Goal: Information Seeking & Learning: Understand process/instructions

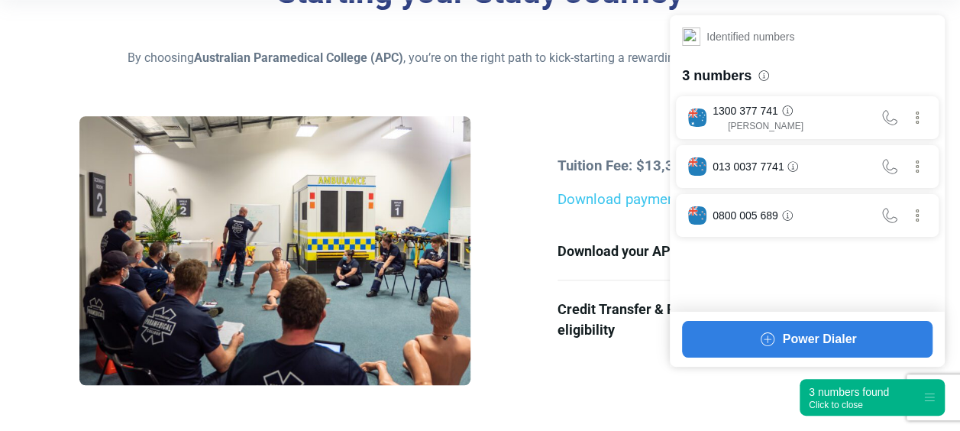
click at [836, 398] on div "3 numbers found" at bounding box center [848, 391] width 80 height 15
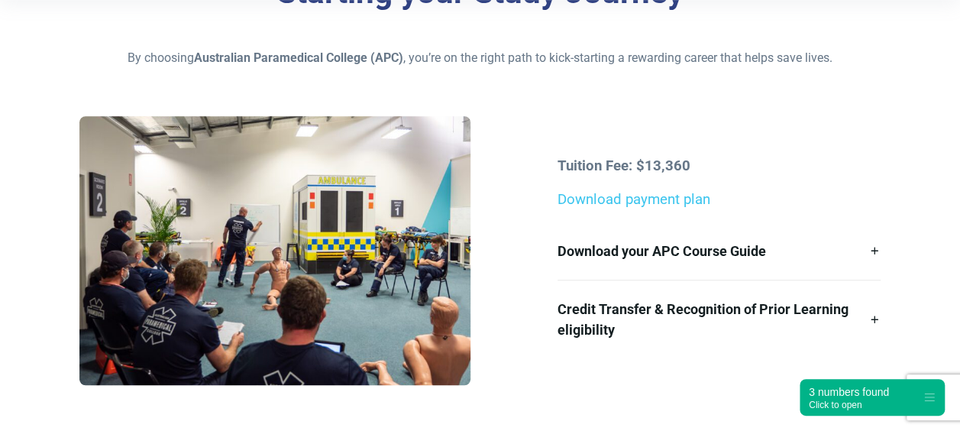
drag, startPoint x: 545, startPoint y: 150, endPoint x: 827, endPoint y: 209, distance: 287.9
click at [827, 209] on div "Tuition Fee: $13,360 Download payment plan Download your APC Course Guide Here’…" at bounding box center [479, 256] width 818 height 280
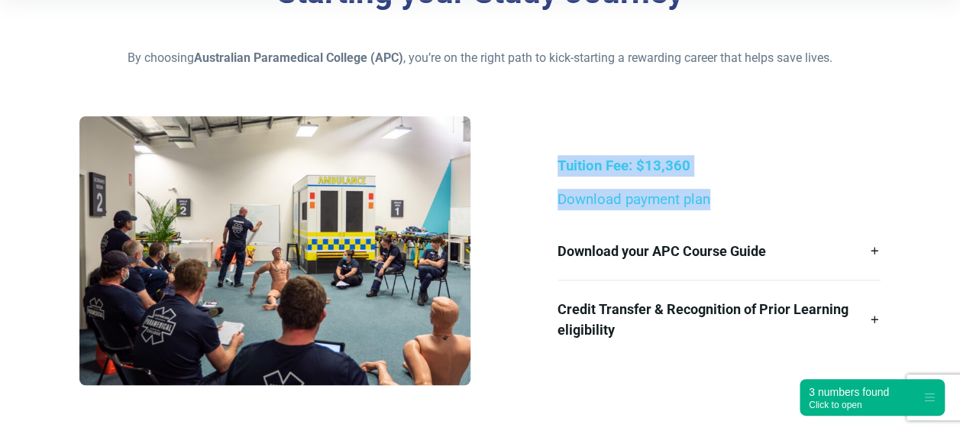
drag, startPoint x: 827, startPoint y: 209, endPoint x: 808, endPoint y: 210, distance: 18.3
click at [808, 210] on div "Tuition Fee: $13,360 Download payment plan Download your APC Course Guide Here’…" at bounding box center [718, 256] width 341 height 203
click at [848, 158] on p "Tuition Fee: $13,360" at bounding box center [718, 165] width 323 height 21
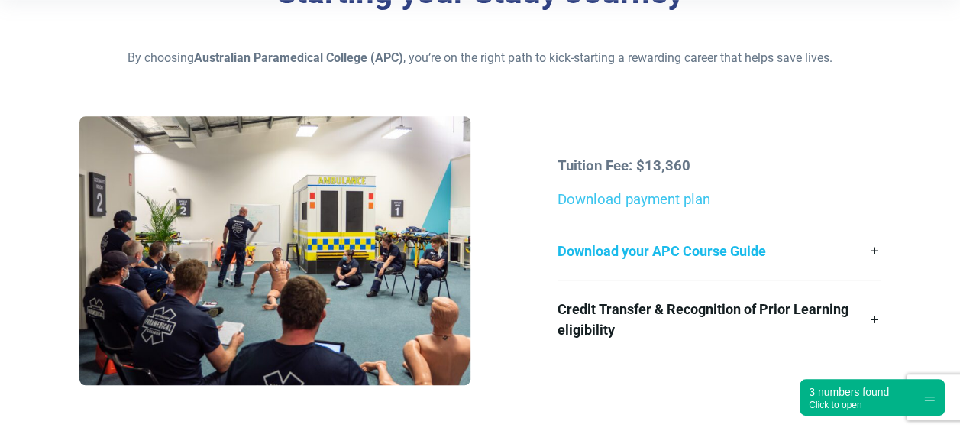
drag, startPoint x: 546, startPoint y: 127, endPoint x: 847, endPoint y: 223, distance: 316.5
click at [847, 223] on div "Tuition Fee: $13,360 Download payment plan Download your APC Course Guide Here’…" at bounding box center [479, 256] width 818 height 280
click at [650, 124] on div "Tuition Fee: $13,360 Download payment plan Download your APC Course Guide Here’…" at bounding box center [479, 256] width 818 height 280
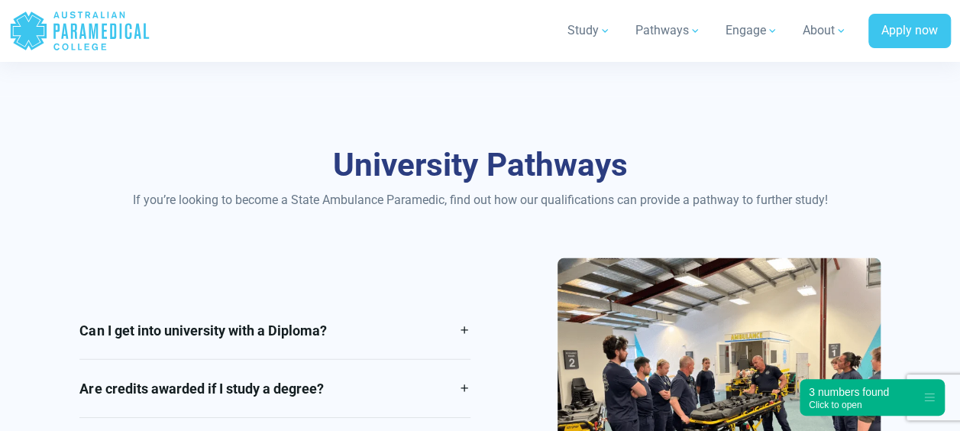
scroll to position [2143, 0]
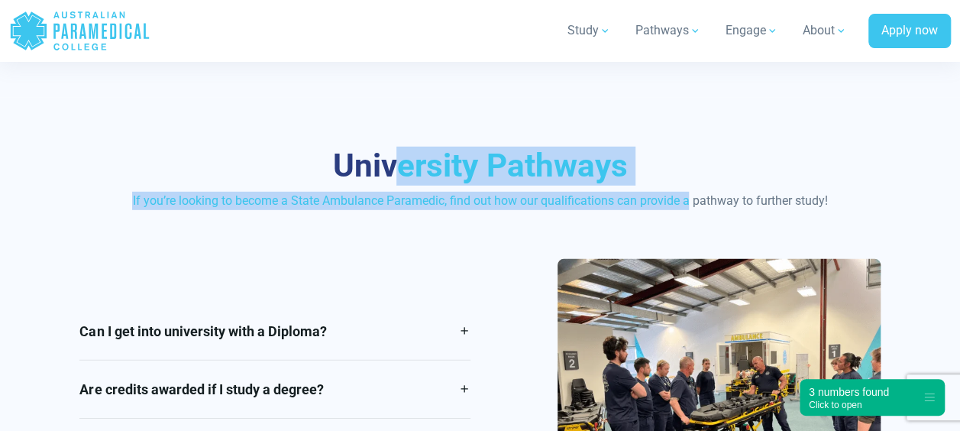
drag, startPoint x: 395, startPoint y: 119, endPoint x: 687, endPoint y: 198, distance: 302.2
click at [687, 198] on div "University Pathways If you’re looking to become a State Ambulance Paramedic, fi…" at bounding box center [480, 343] width 960 height 490
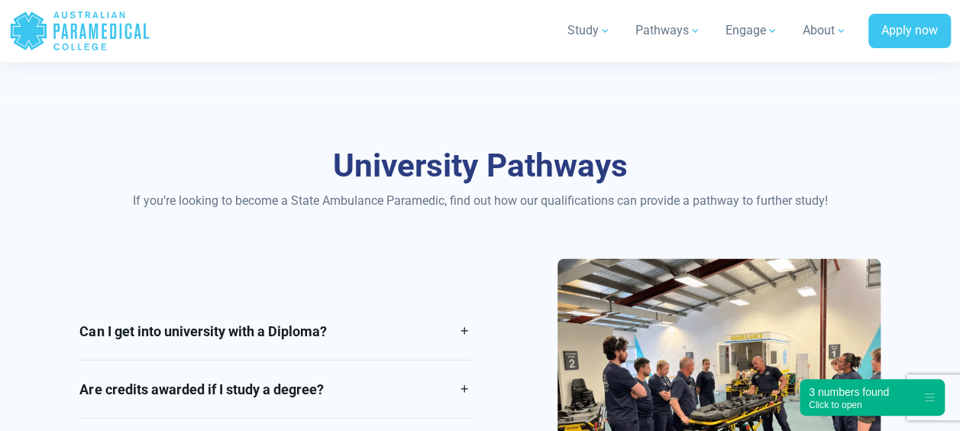
drag, startPoint x: 687, startPoint y: 198, endPoint x: 593, endPoint y: 237, distance: 101.6
click at [593, 237] on div "University Pathways If you’re looking to become a State Ambulance Paramedic, fi…" at bounding box center [480, 343] width 960 height 490
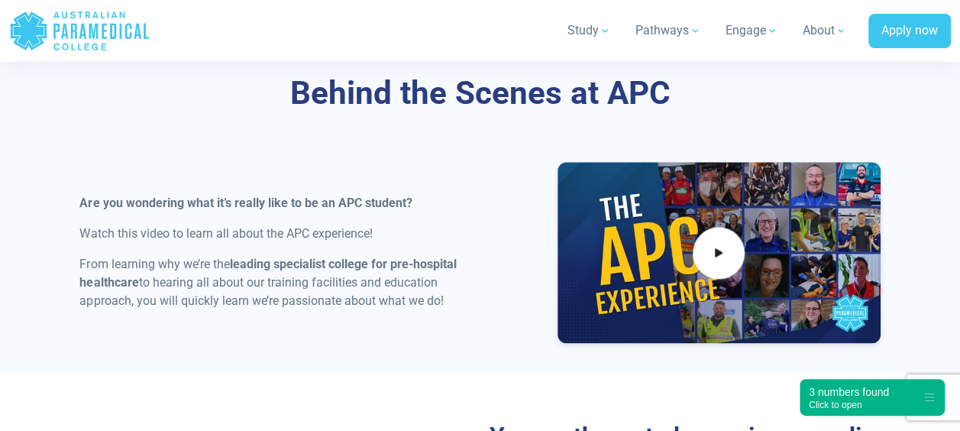
scroll to position [604, 0]
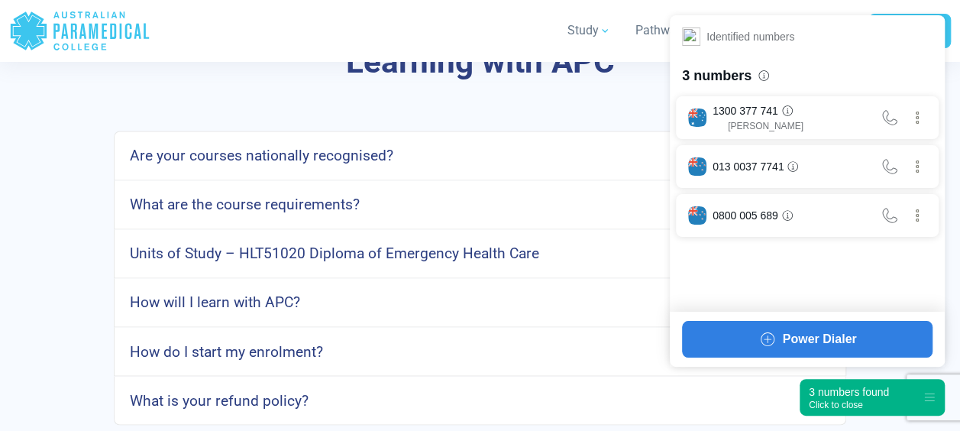
scroll to position [3971, 0]
click at [210, 402] on h4 "What is your refund policy?" at bounding box center [219, 399] width 179 height 18
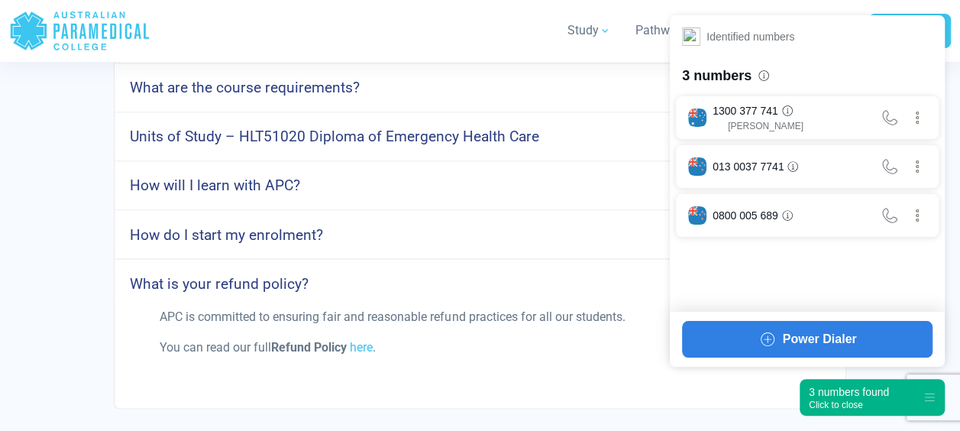
scroll to position [4093, 0]
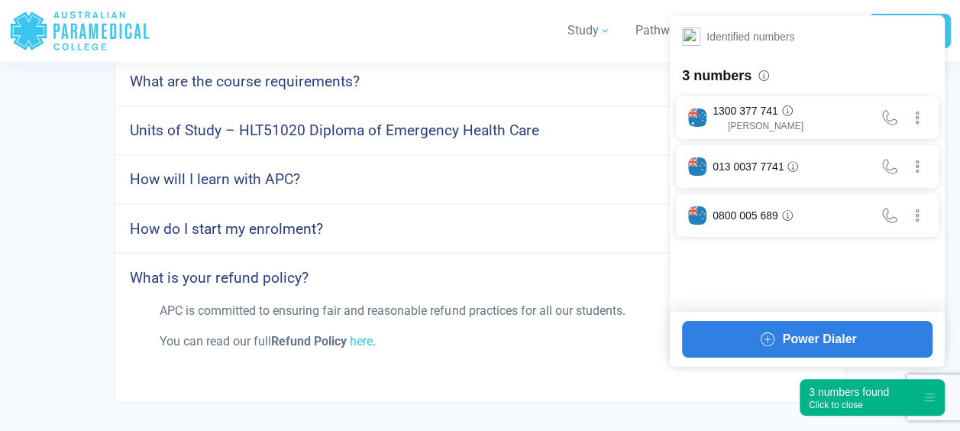
drag, startPoint x: 168, startPoint y: 327, endPoint x: 407, endPoint y: 341, distance: 239.4
click at [407, 341] on div "APC is committed to ensuring fair and reasonable refund practices for all our s…" at bounding box center [479, 347] width 658 height 92
click at [407, 341] on p "You can read our full Refund Policy here ." at bounding box center [480, 340] width 640 height 18
click at [356, 335] on link "here" at bounding box center [361, 340] width 23 height 15
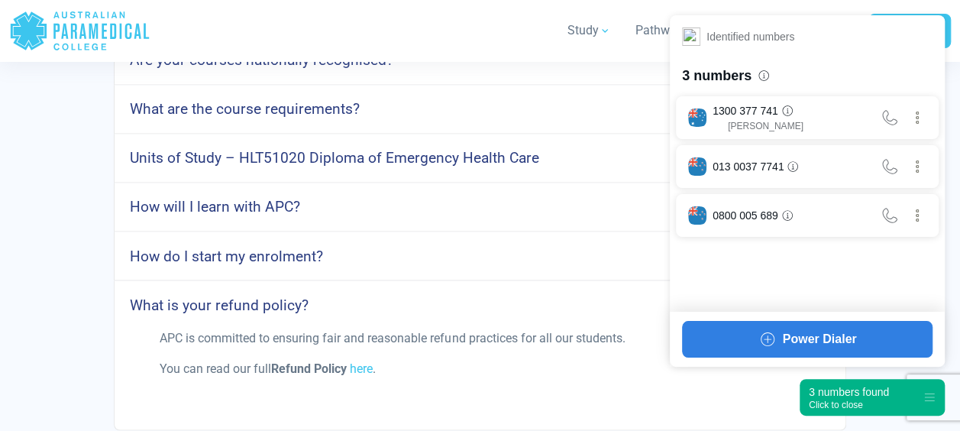
scroll to position [4064, 0]
click at [893, 421] on div "Learning with APC Are your courses nationally recognised? Yes! All APC courses …" at bounding box center [480, 190] width 960 height 580
click at [858, 385] on div "3 numbers found" at bounding box center [848, 391] width 80 height 15
